Goal: Communication & Community: Answer question/provide support

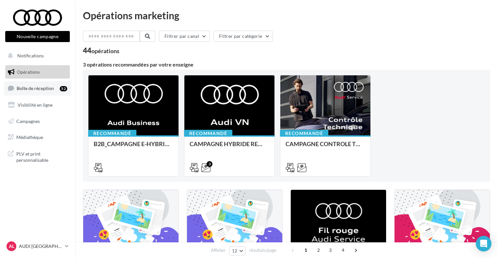
click at [46, 86] on span "Boîte de réception" at bounding box center [35, 89] width 37 height 6
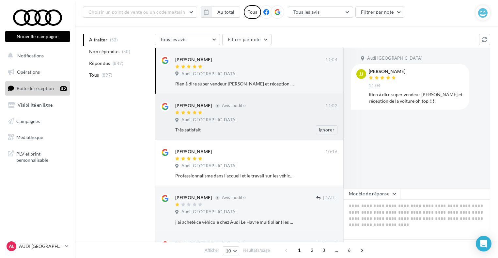
scroll to position [65, 0]
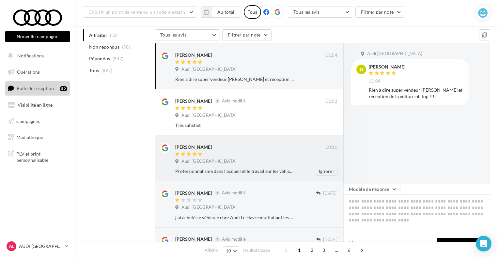
click at [280, 150] on div "Nicole Heuzé" at bounding box center [250, 146] width 150 height 7
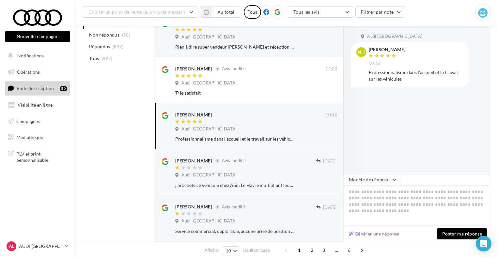
scroll to position [131, 0]
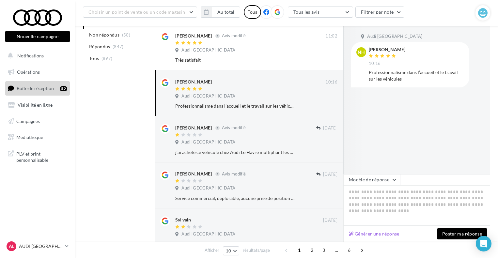
click at [382, 235] on button "Générer une réponse" at bounding box center [374, 234] width 56 height 8
type textarea "**********"
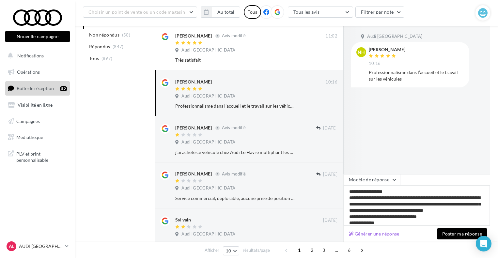
drag, startPoint x: 385, startPoint y: 205, endPoint x: 430, endPoint y: 204, distance: 45.1
click at [430, 204] on textarea "**********" at bounding box center [417, 205] width 147 height 40
drag, startPoint x: 429, startPoint y: 204, endPoint x: 398, endPoint y: 205, distance: 31.0
click at [398, 205] on textarea "**********" at bounding box center [417, 205] width 147 height 40
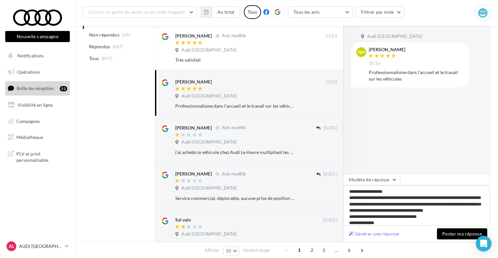
type textarea "**********"
drag, startPoint x: 362, startPoint y: 196, endPoint x: 370, endPoint y: 198, distance: 7.8
click at [370, 198] on textarea "**********" at bounding box center [417, 205] width 147 height 40
click at [374, 200] on textarea "**********" at bounding box center [417, 205] width 147 height 40
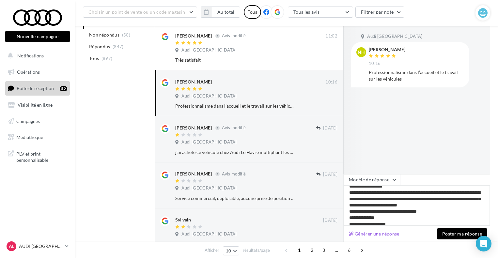
scroll to position [9, 0]
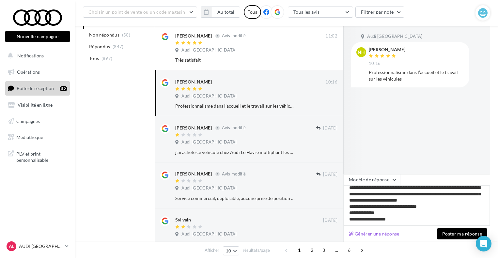
type textarea "**********"
click at [443, 233] on button "Poster ma réponse" at bounding box center [462, 234] width 50 height 11
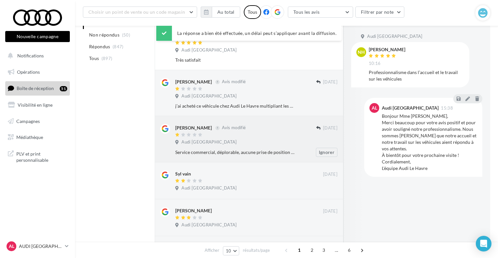
scroll to position [65, 0]
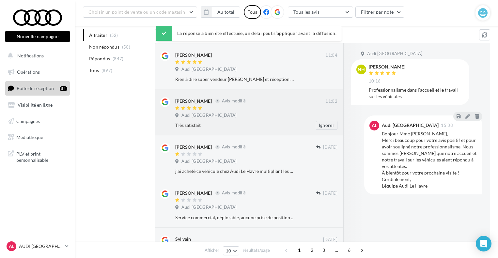
click at [278, 127] on div "Très satisfait" at bounding box center [235, 125] width 120 height 7
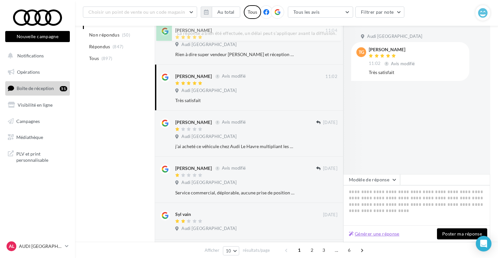
scroll to position [98, 0]
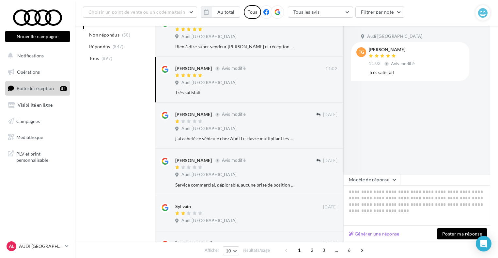
click at [364, 232] on button "Générer une réponse" at bounding box center [374, 234] width 56 height 8
type textarea "**********"
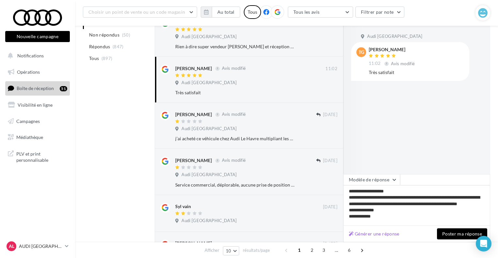
click at [445, 236] on button "Poster ma réponse" at bounding box center [462, 234] width 50 height 11
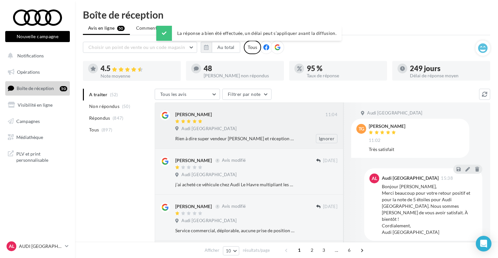
scroll to position [0, 0]
click at [203, 130] on span "Audi [GEOGRAPHIC_DATA]" at bounding box center [209, 130] width 55 height 6
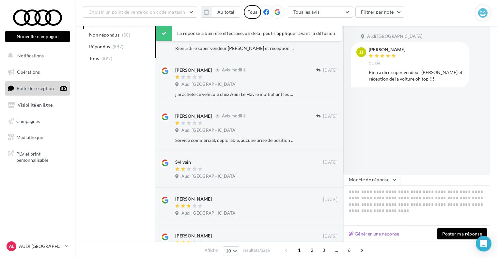
scroll to position [98, 0]
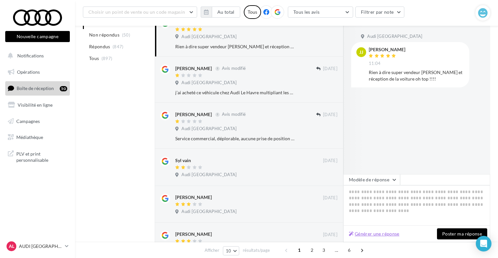
click at [370, 233] on button "Générer une réponse" at bounding box center [374, 234] width 56 height 8
type textarea "**********"
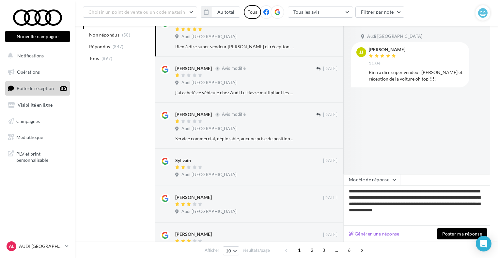
click at [459, 235] on button "Poster ma réponse" at bounding box center [462, 234] width 50 height 11
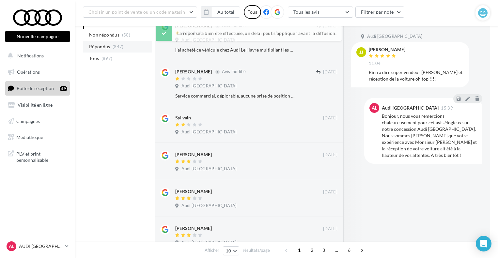
scroll to position [0, 0]
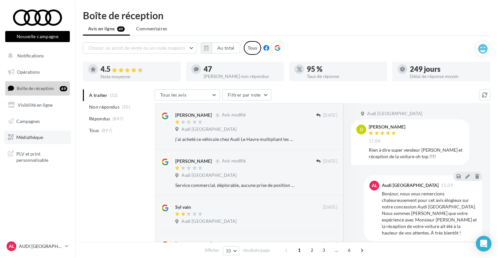
click at [37, 138] on span "Médiathèque" at bounding box center [29, 138] width 27 height 6
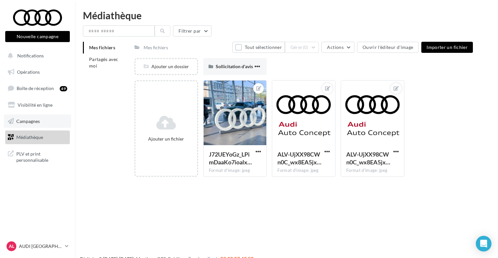
click at [38, 116] on link "Campagnes" at bounding box center [37, 122] width 67 height 14
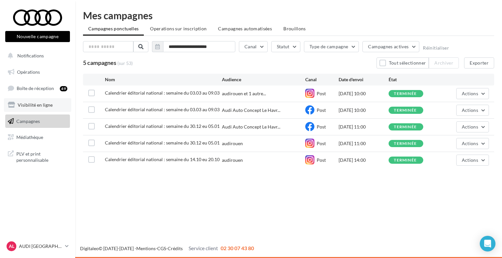
click at [42, 110] on link "Visibilité en ligne" at bounding box center [37, 105] width 67 height 14
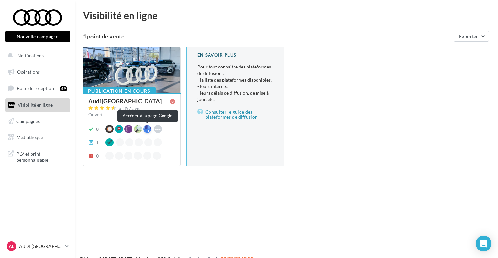
click at [148, 127] on div at bounding box center [147, 129] width 8 height 8
click at [31, 233] on nav "Nouvelle campagne Nouvelle campagne Notifications Opérations Boîte de réception…" at bounding box center [37, 129] width 75 height 258
click at [32, 240] on link "AL AUDI LE HAVRE audi-leha-ver" at bounding box center [37, 246] width 65 height 12
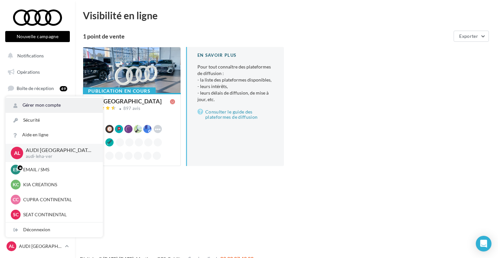
click at [66, 103] on link "Gérer mon compte" at bounding box center [54, 105] width 97 height 15
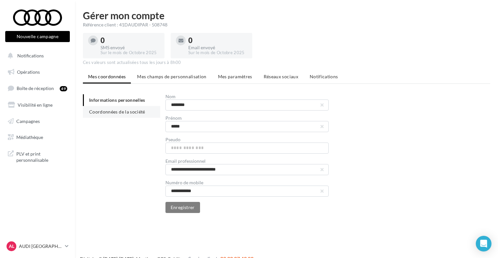
click at [135, 112] on span "Coordonnées de la société" at bounding box center [117, 112] width 56 height 6
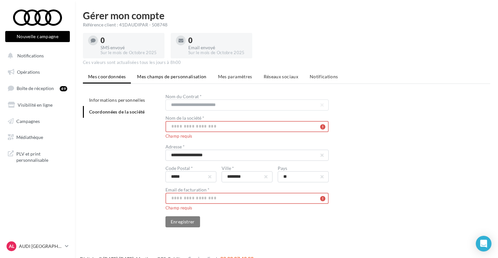
click at [171, 76] on span "Mes champs de personnalisation" at bounding box center [172, 77] width 70 height 6
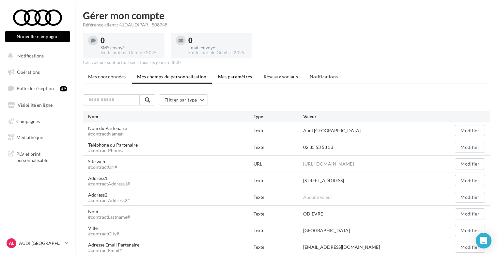
click at [242, 77] on span "Mes paramètres" at bounding box center [235, 77] width 34 height 6
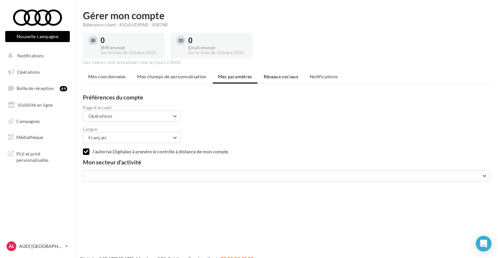
click at [293, 77] on span "Réseaux sociaux" at bounding box center [281, 77] width 35 height 6
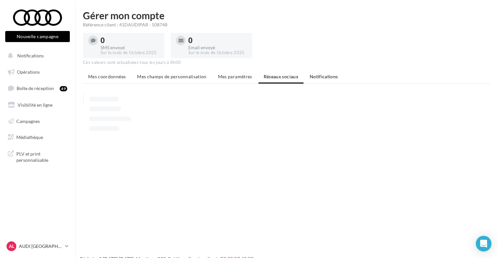
click at [317, 77] on span "Notifications" at bounding box center [324, 77] width 28 height 6
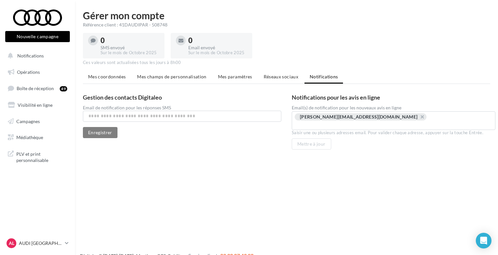
click at [149, 80] on li "Mes champs de personnalisation" at bounding box center [172, 77] width 80 height 12
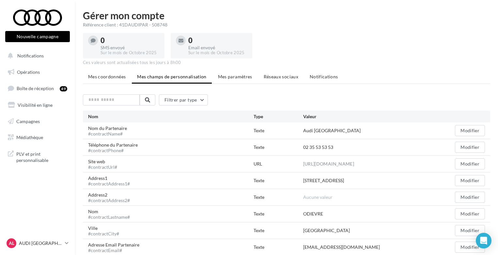
click at [121, 83] on li "Mes coordonnées" at bounding box center [107, 77] width 48 height 12
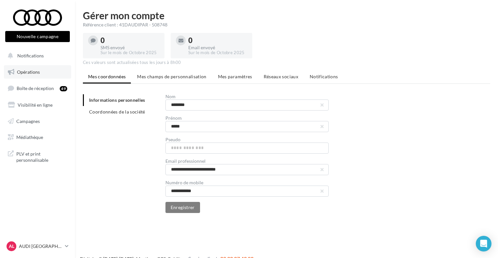
click at [36, 74] on span "Opérations" at bounding box center [28, 72] width 23 height 6
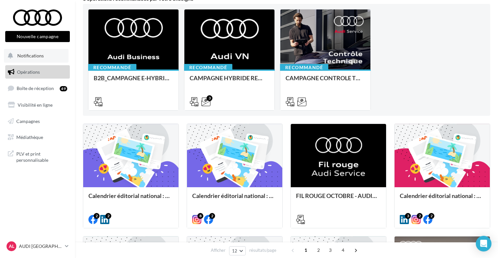
scroll to position [33, 0]
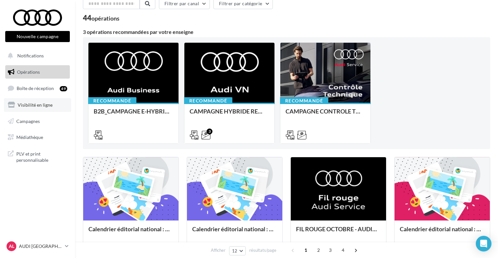
click at [61, 106] on link "Visibilité en ligne" at bounding box center [37, 105] width 67 height 14
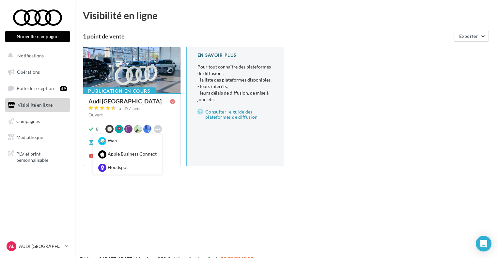
click at [159, 127] on icon at bounding box center [158, 129] width 6 height 6
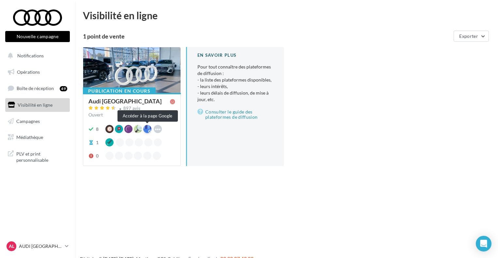
click at [147, 131] on div at bounding box center [147, 129] width 8 height 8
